Goal: Subscribe to service/newsletter

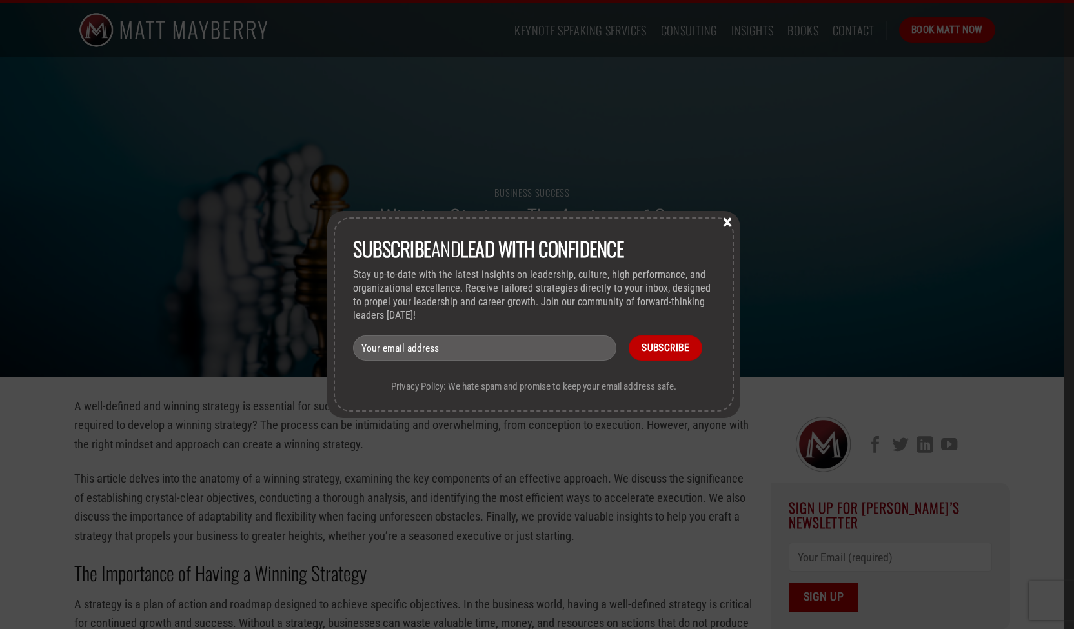
click at [402, 355] on input "email" at bounding box center [484, 348] width 263 height 25
type input "[EMAIL_ADDRESS][DOMAIN_NAME]"
click at [671, 344] on input "Subscribe" at bounding box center [665, 348] width 73 height 25
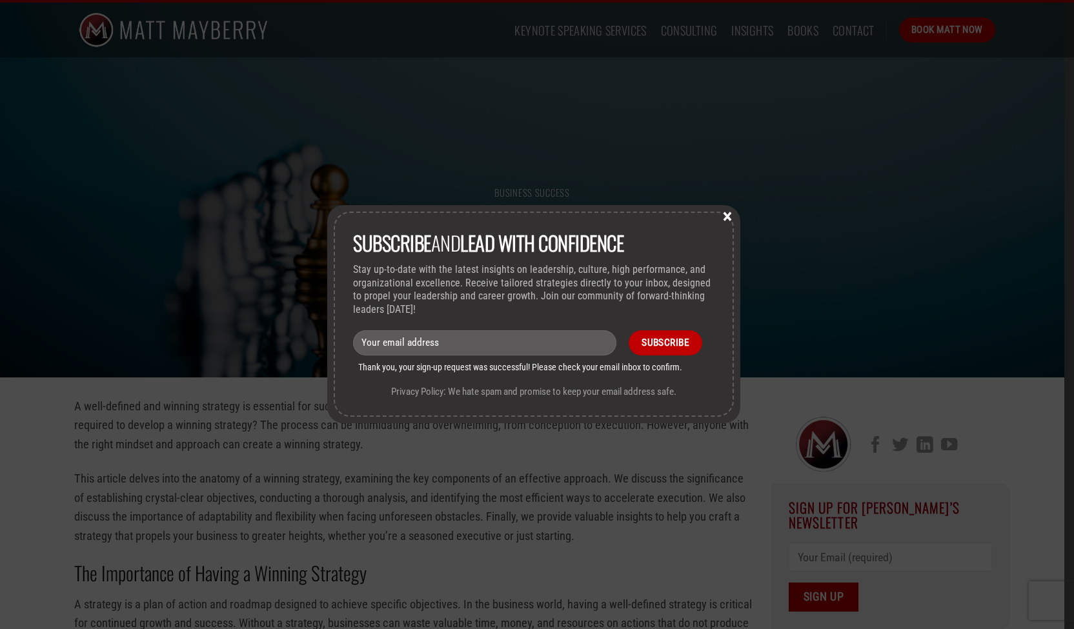
click at [728, 219] on button "×" at bounding box center [727, 216] width 19 height 12
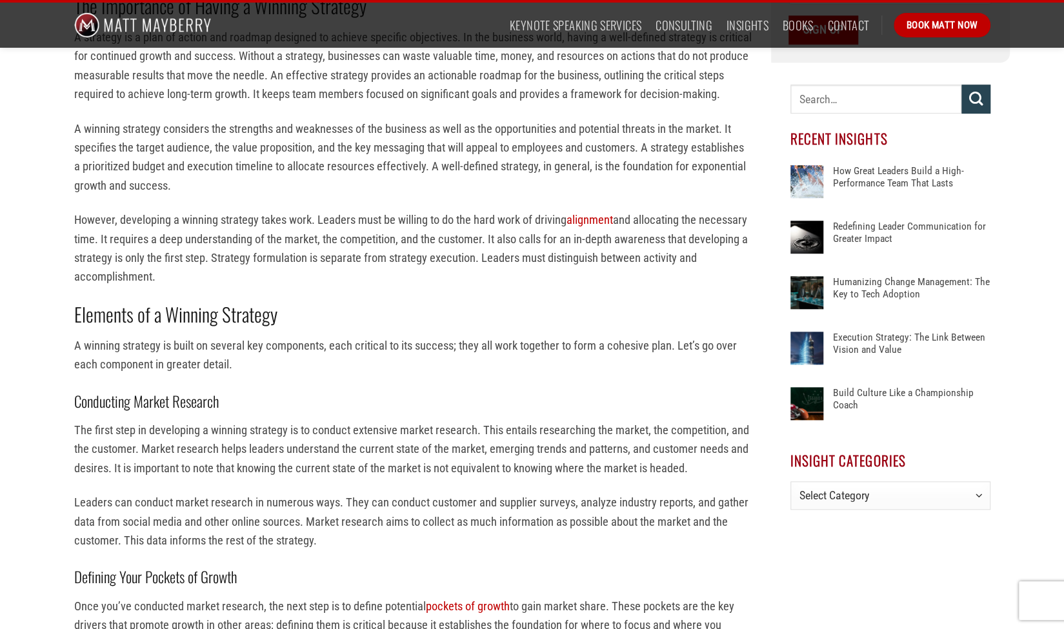
scroll to position [580, 0]
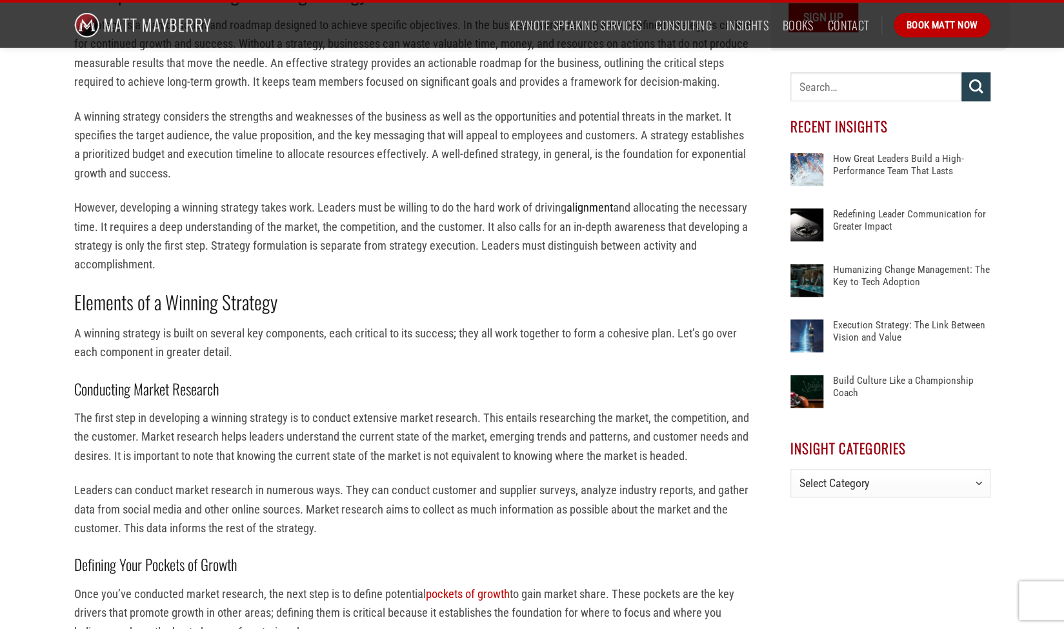
click at [590, 212] on link "alignment" at bounding box center [590, 208] width 46 height 14
